Goal: Subscribe to service/newsletter

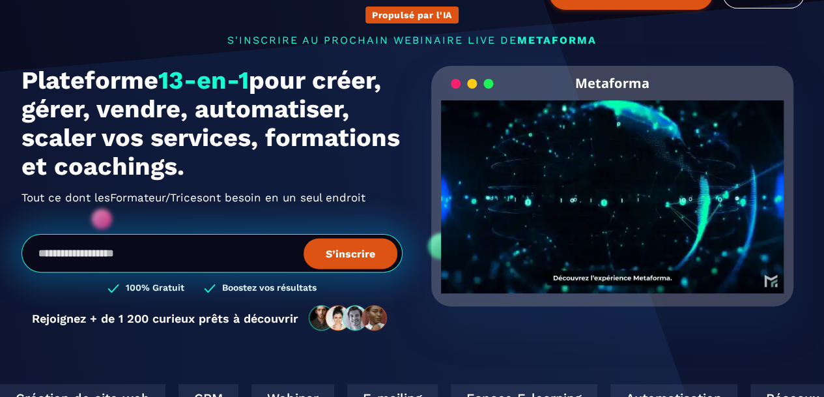
scroll to position [70, 0]
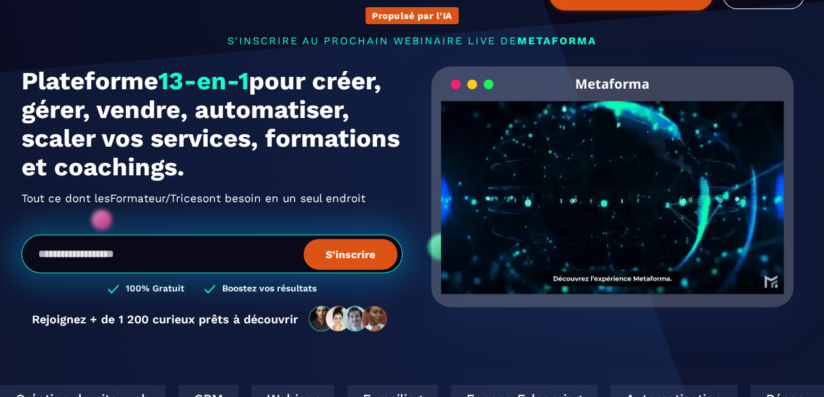
click at [635, 194] on video "Your browser does not support the video tag." at bounding box center [612, 186] width 343 height 171
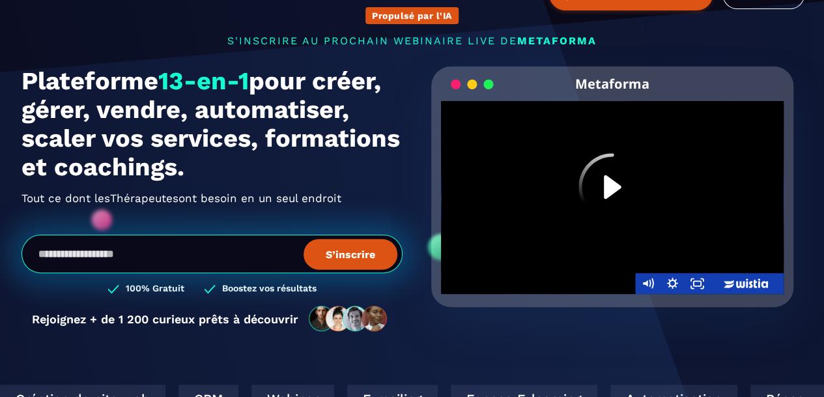
click at [603, 196] on icon "Play Video" at bounding box center [613, 187] width 68 height 68
click at [611, 239] on div at bounding box center [612, 197] width 343 height 193
click at [720, 283] on icon "Wistia Logo -- Learn More" at bounding box center [747, 283] width 89 height 25
click at [571, 170] on div at bounding box center [612, 197] width 343 height 193
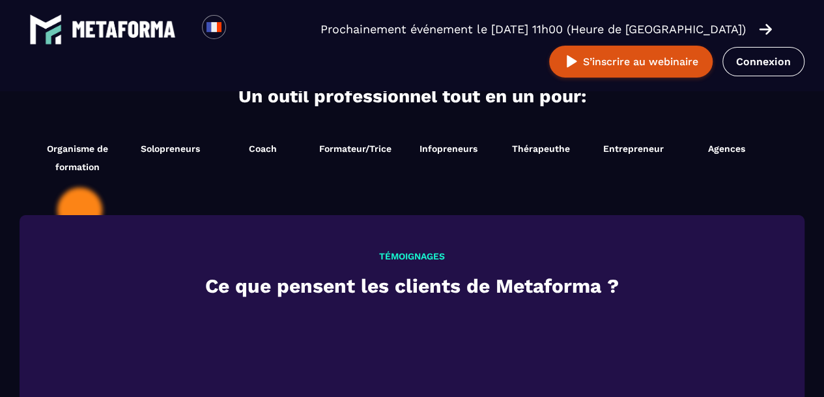
scroll to position [1412, 0]
click at [263, 150] on span "Coach" at bounding box center [263, 149] width 28 height 10
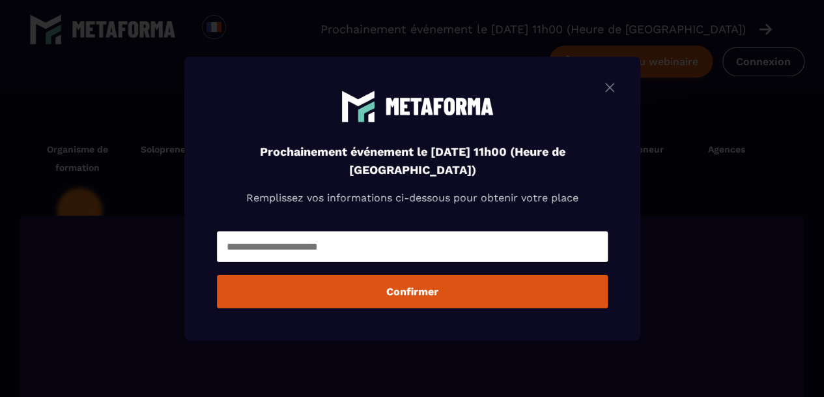
drag, startPoint x: 352, startPoint y: 263, endPoint x: 356, endPoint y: 244, distance: 19.3
click at [356, 244] on div "Modal window" at bounding box center [412, 246] width 391 height 37
click at [356, 244] on input "Modal window" at bounding box center [412, 246] width 391 height 31
type input "**********"
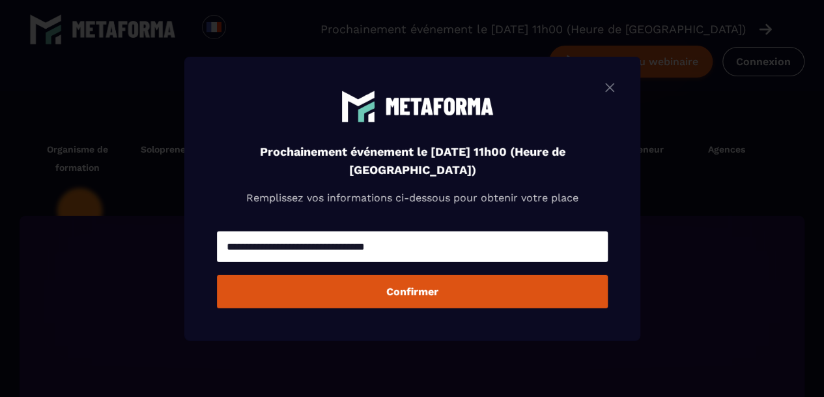
scroll to position [1433, 0]
click at [408, 302] on button "Confirmer" at bounding box center [412, 291] width 391 height 33
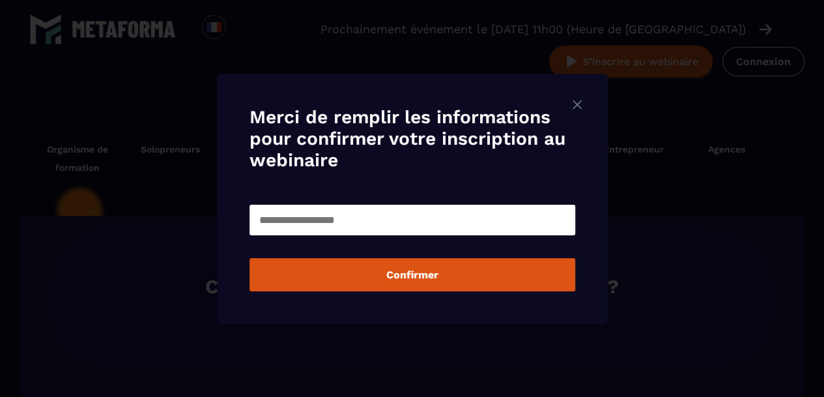
scroll to position [1412, 0]
drag, startPoint x: 420, startPoint y: 237, endPoint x: 418, endPoint y: 221, distance: 16.4
click at [418, 221] on div "Modal window" at bounding box center [413, 219] width 326 height 37
click at [418, 221] on input "Modal window" at bounding box center [413, 220] width 326 height 31
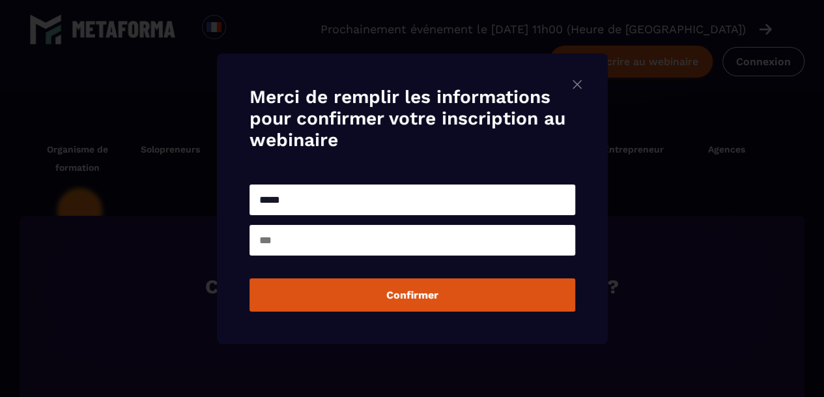
type input "**********"
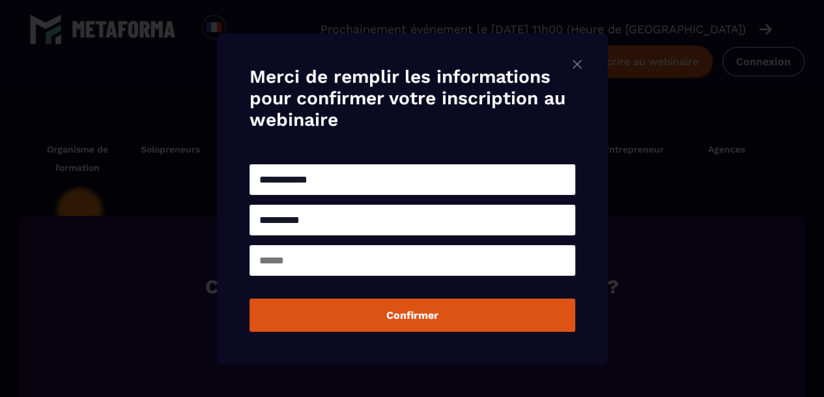
type input "********"
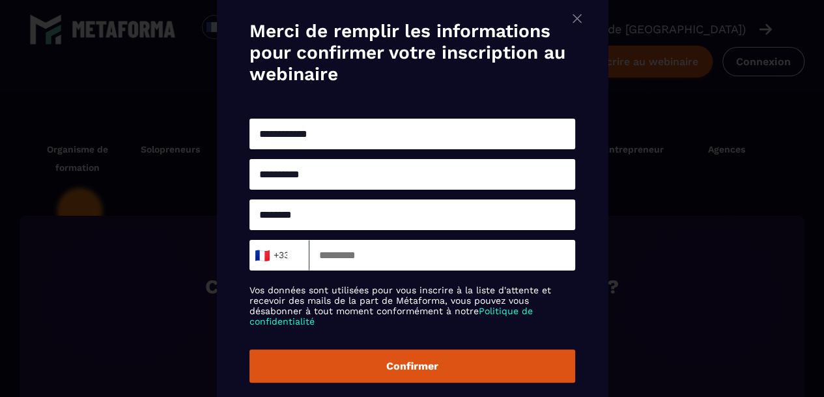
click at [375, 268] on input "Modal window" at bounding box center [443, 254] width 266 height 31
type input "*********"
click at [411, 367] on button "Confirmer" at bounding box center [413, 365] width 326 height 33
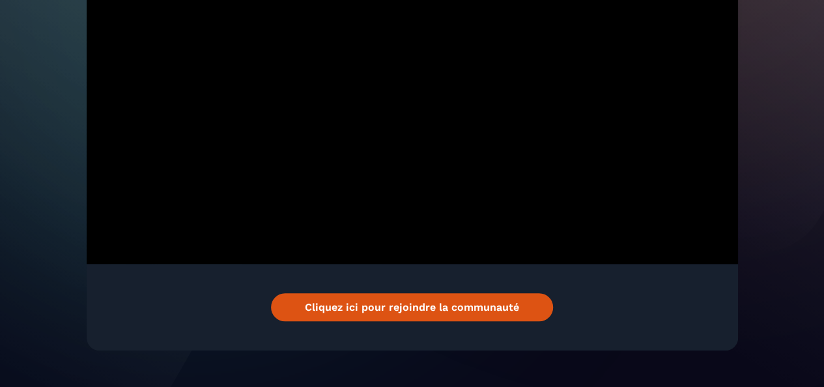
scroll to position [416, 0]
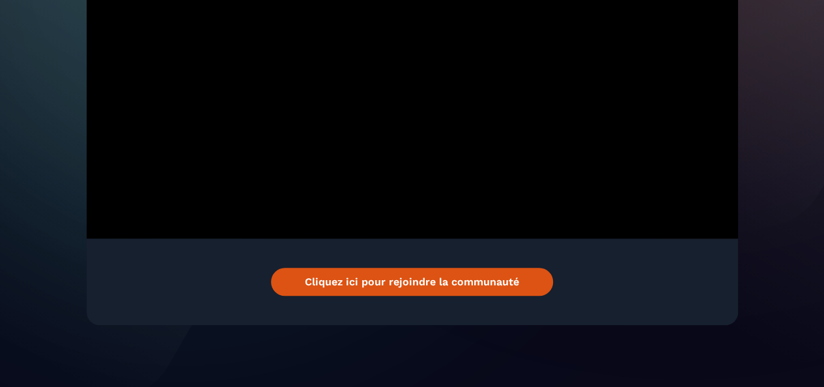
click at [366, 269] on link "Cliquez ici pour rejoindre la communauté" at bounding box center [412, 282] width 282 height 28
